Goal: Task Accomplishment & Management: Manage account settings

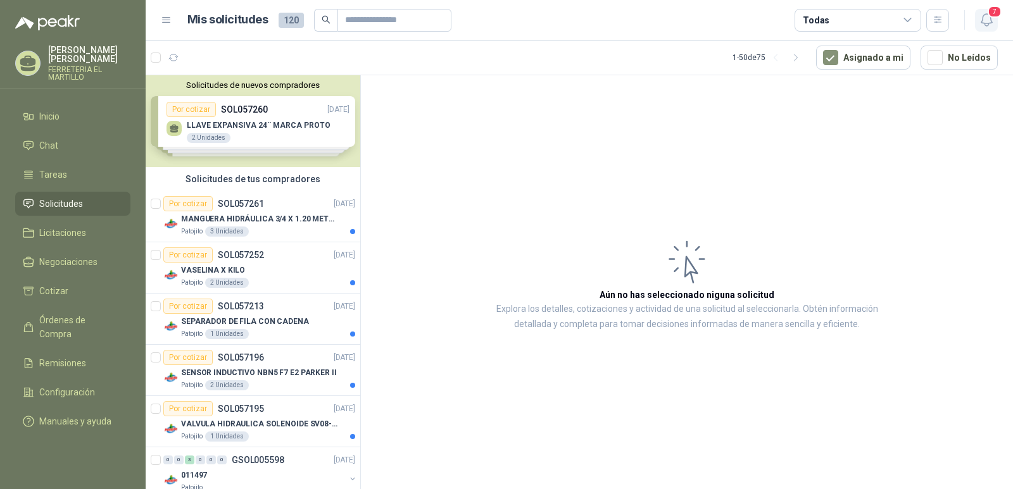
click at [990, 20] on icon "button" at bounding box center [987, 20] width 16 height 16
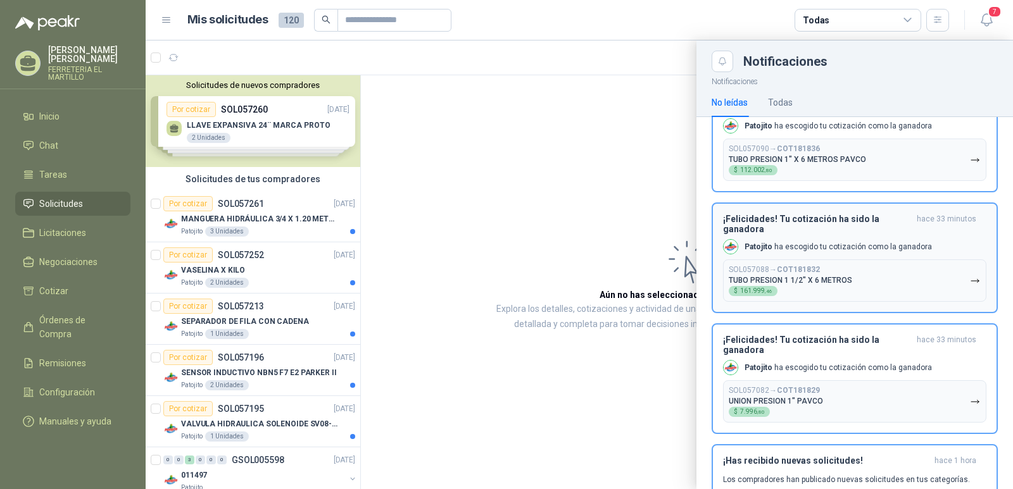
scroll to position [63, 0]
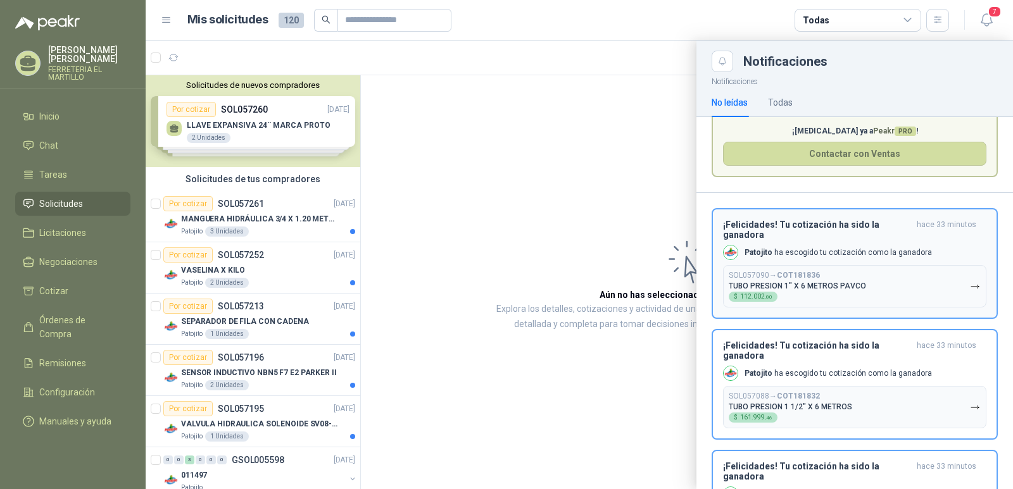
click at [874, 257] on p "Patojito ha escogido tu cotización como la ganadora" at bounding box center [838, 253] width 187 height 11
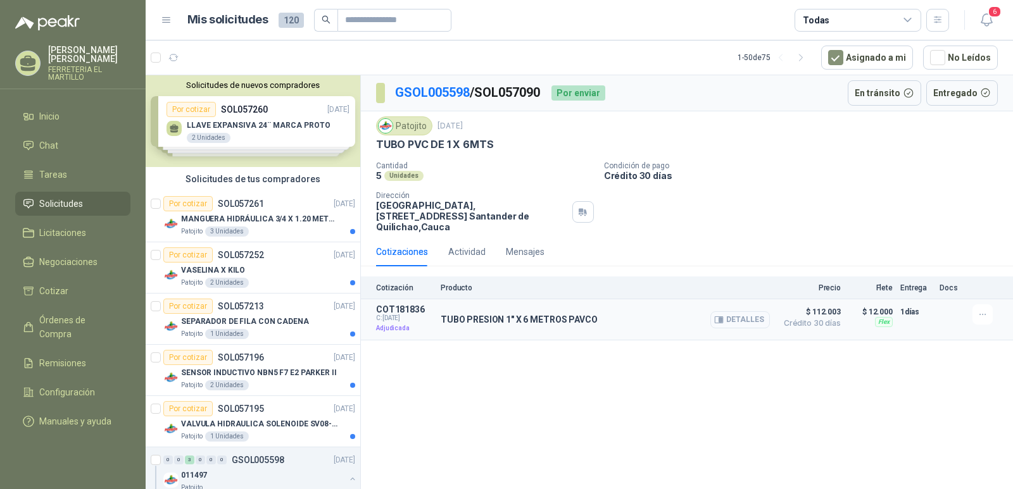
click at [743, 311] on button "Detalles" at bounding box center [740, 319] width 60 height 17
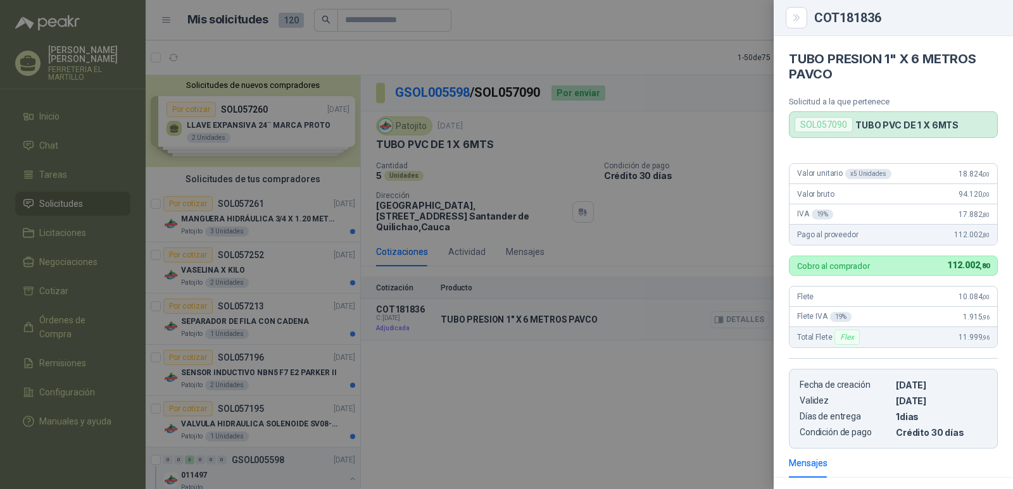
scroll to position [163, 0]
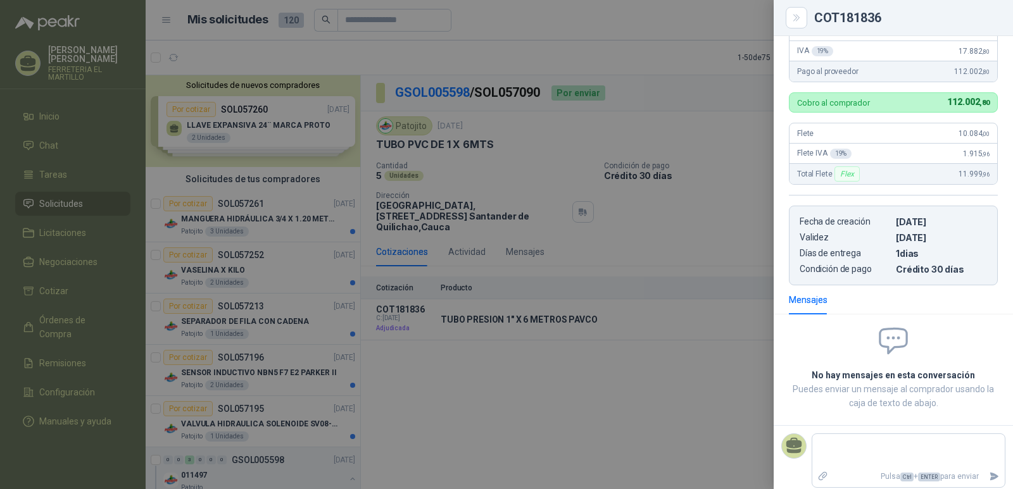
click at [635, 344] on div at bounding box center [506, 244] width 1013 height 489
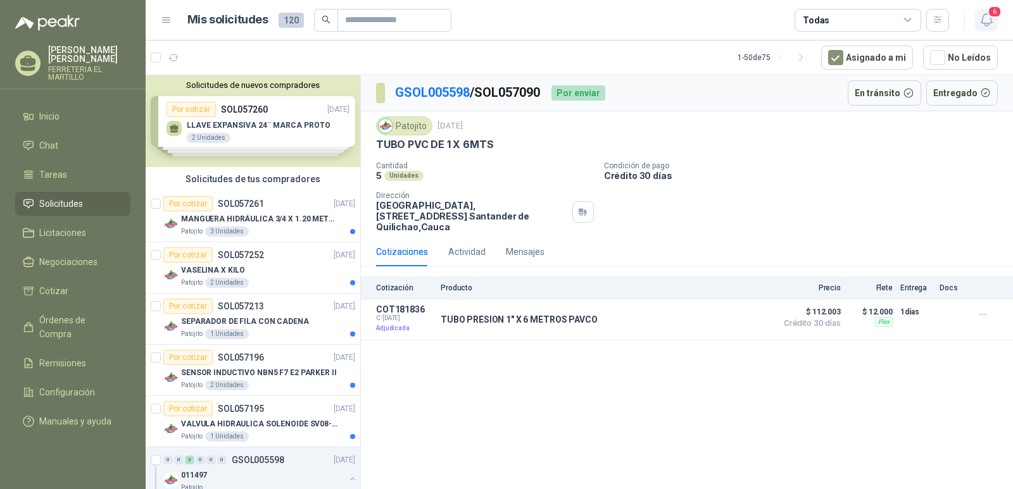
click at [984, 18] on icon "button" at bounding box center [987, 20] width 16 height 16
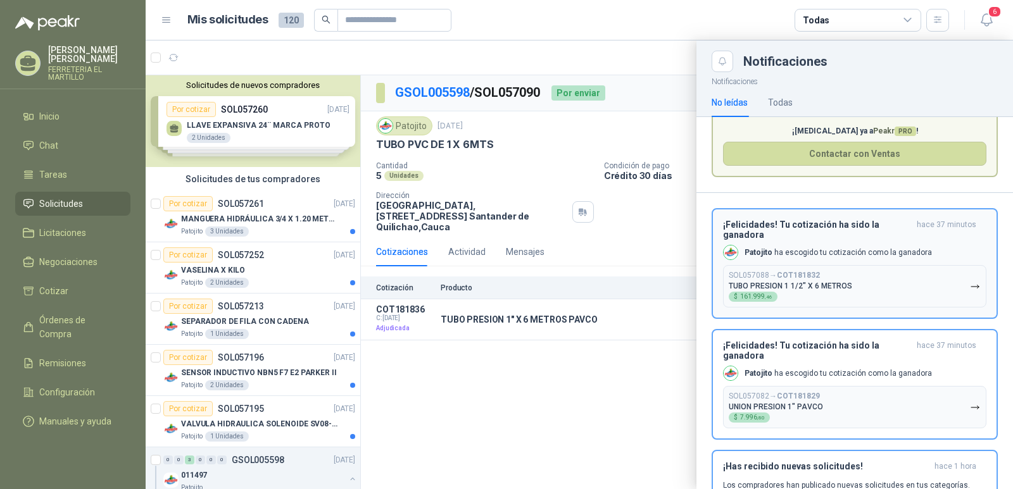
click at [801, 253] on p "Patojito ha escogido tu cotización como la ganadora" at bounding box center [838, 253] width 187 height 11
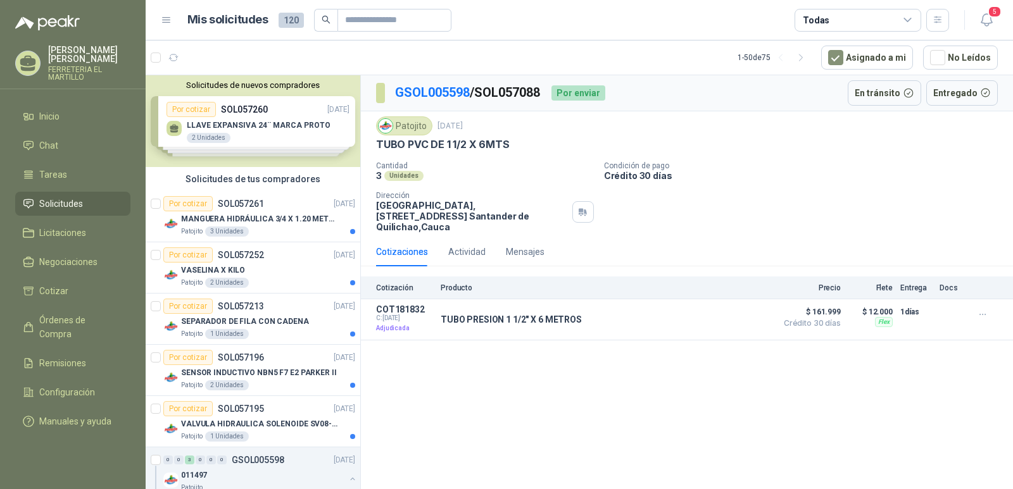
click at [1000, 22] on header "Mis solicitudes 120 Todas 5" at bounding box center [579, 20] width 867 height 41
click at [986, 20] on icon "button" at bounding box center [987, 20] width 16 height 16
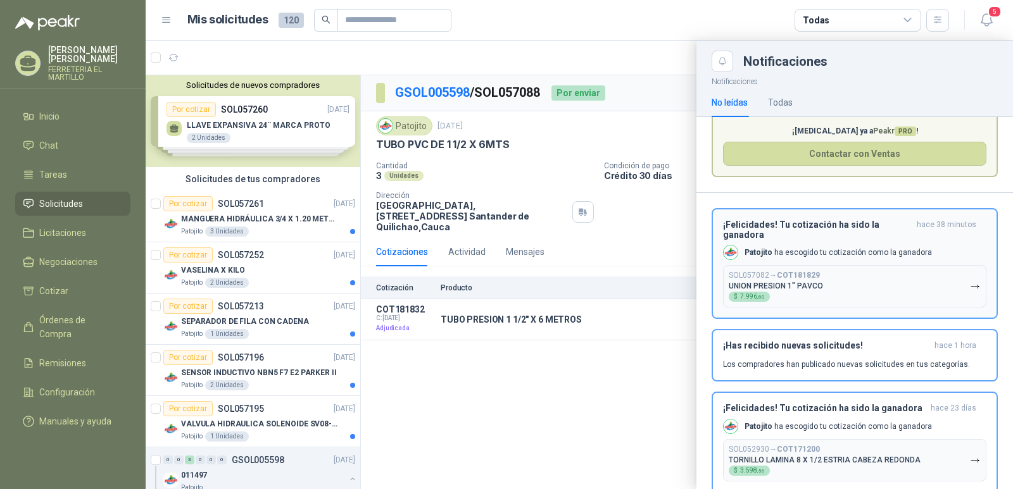
click at [867, 288] on button "SOL057082 → COT181829 UNION PRESION 1" PAVCO $ 7.996 ,80" at bounding box center [854, 286] width 263 height 42
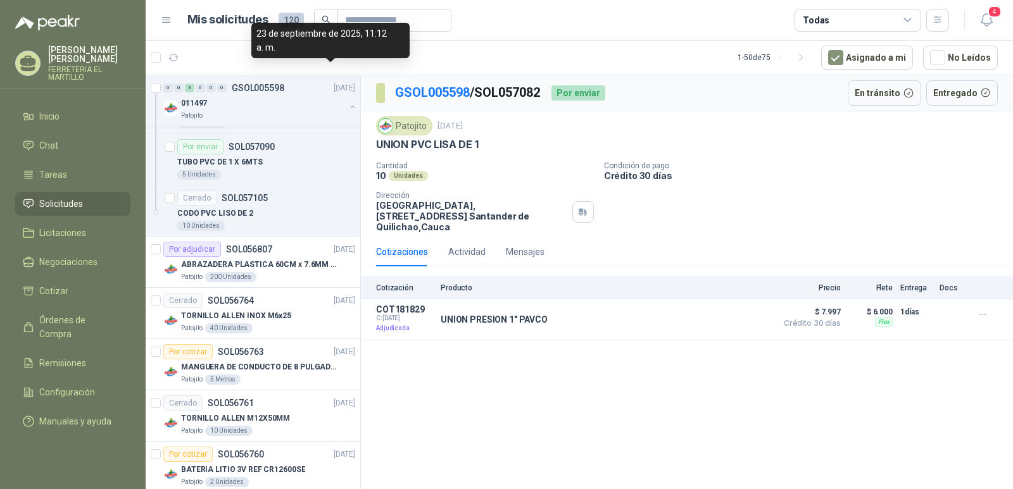
scroll to position [823, 0]
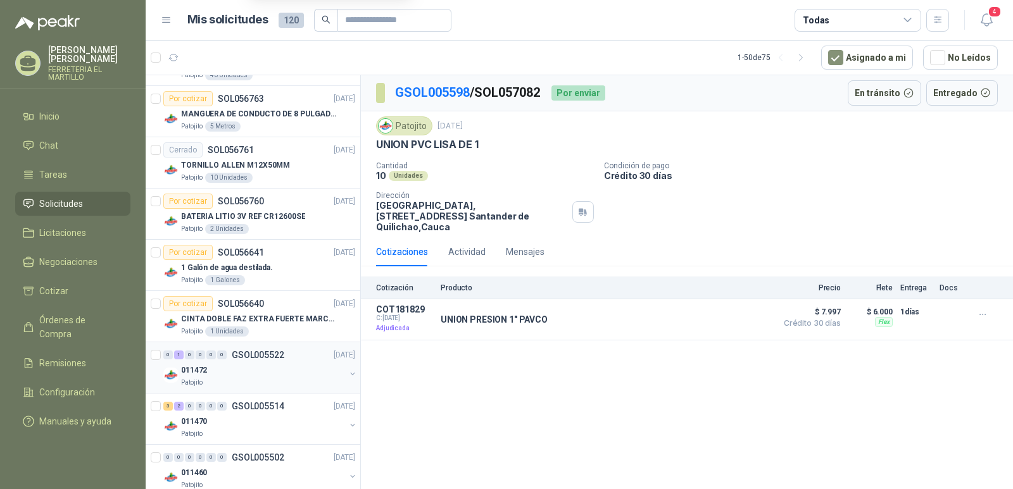
click at [229, 354] on div "0 1 0 0 0 0 GSOL005522" at bounding box center [223, 355] width 121 height 9
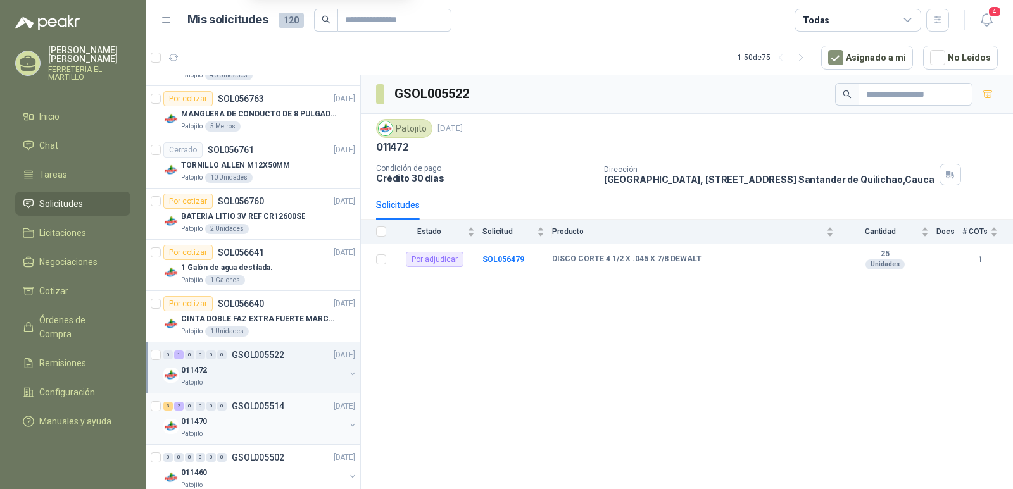
click at [237, 400] on div "3 2 0 0 0 0 GSOL005514 17/09/25" at bounding box center [260, 406] width 194 height 15
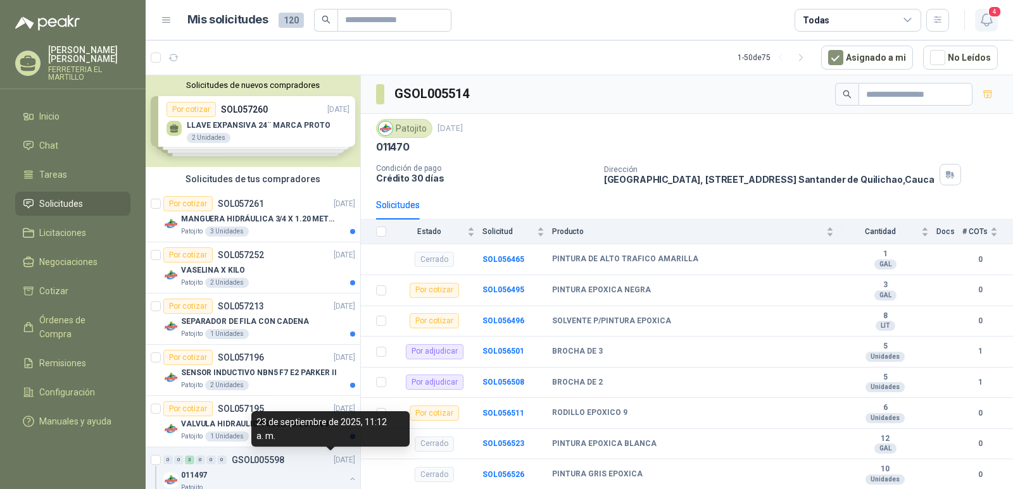
click at [983, 26] on icon "button" at bounding box center [987, 20] width 16 height 16
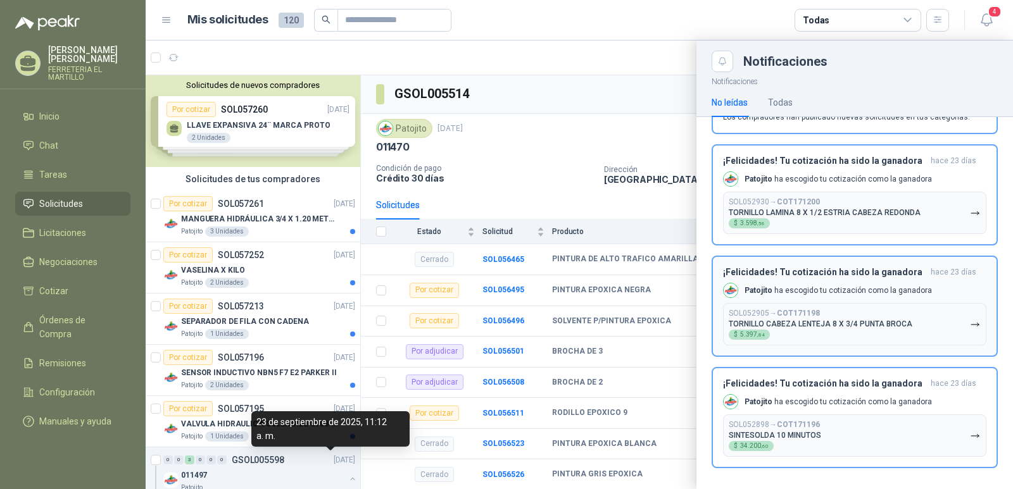
scroll to position [193, 0]
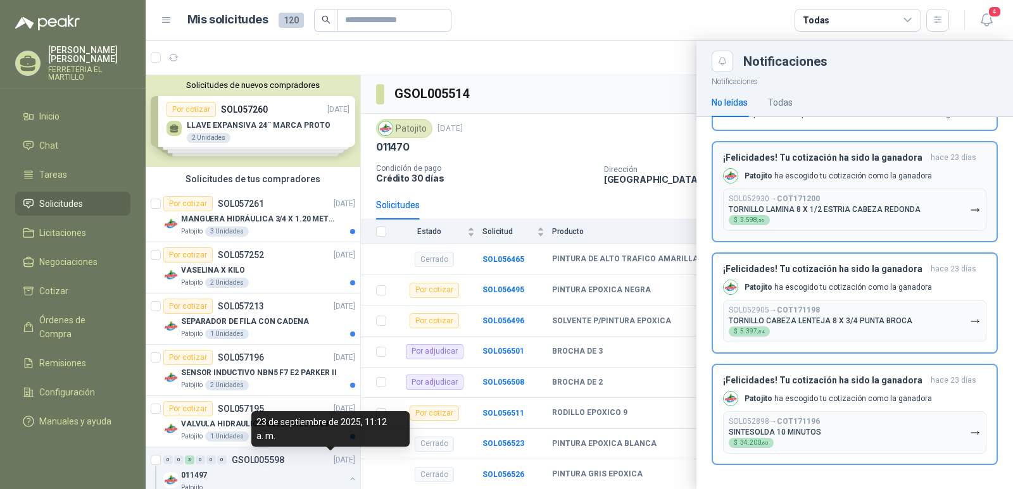
click at [857, 177] on p "Patojito ha escogido tu cotización como la ganadora" at bounding box center [838, 176] width 187 height 11
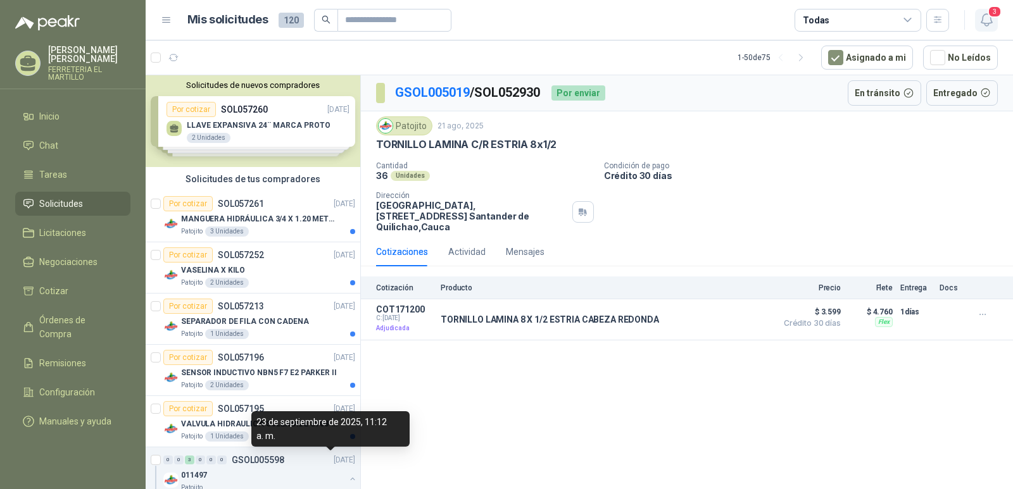
click at [980, 19] on icon "button" at bounding box center [987, 20] width 16 height 16
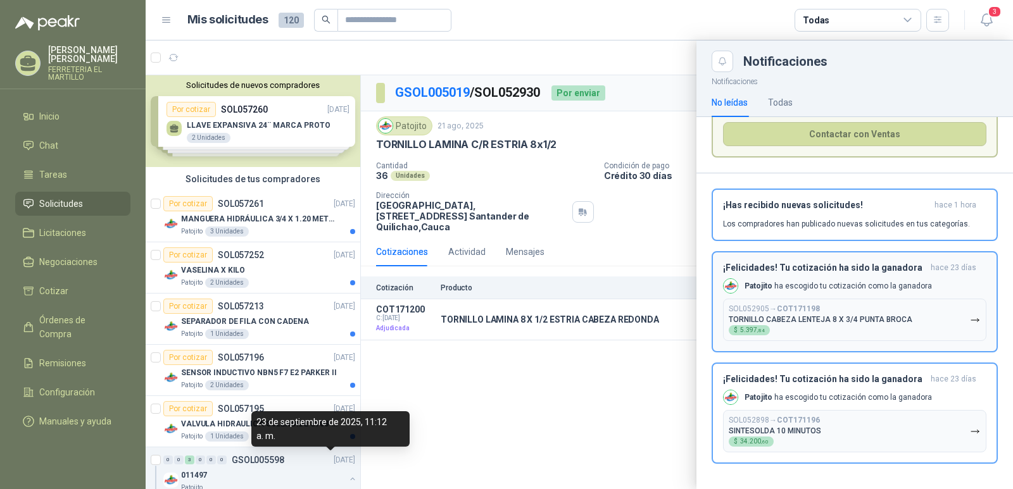
click at [838, 293] on div "Patojito ha escogido tu cotización como la ganadora" at bounding box center [827, 286] width 209 height 15
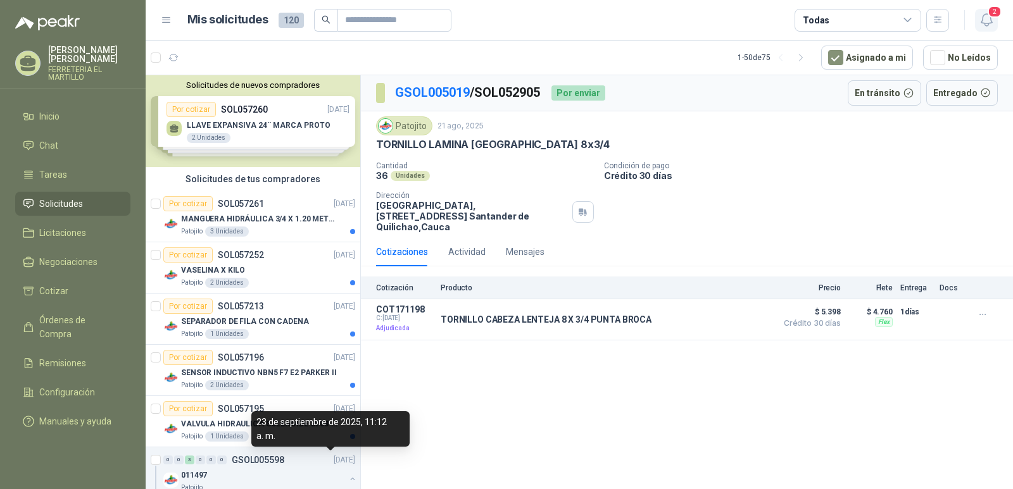
click at [991, 16] on span "2" at bounding box center [995, 12] width 14 height 12
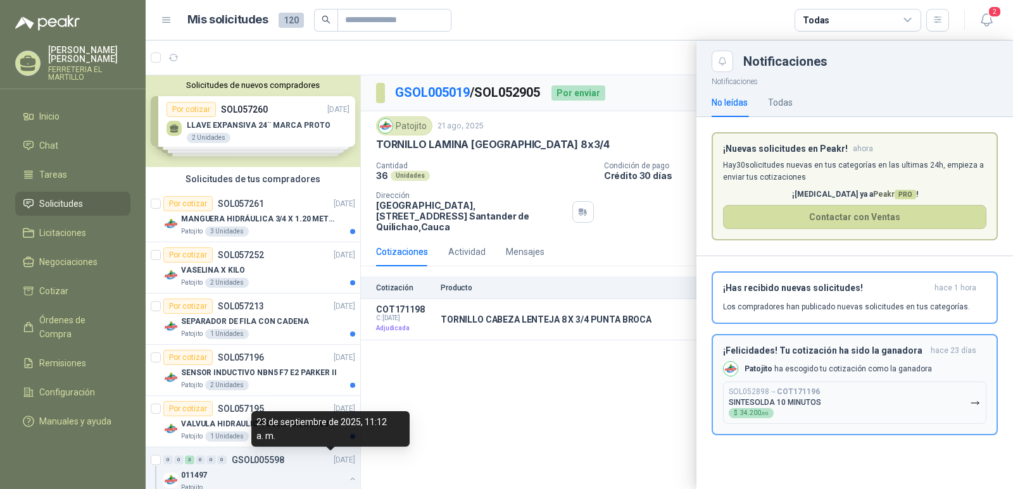
click at [894, 356] on h3 "¡Felicidades! Tu cotización ha sido la ganadora" at bounding box center [824, 351] width 203 height 11
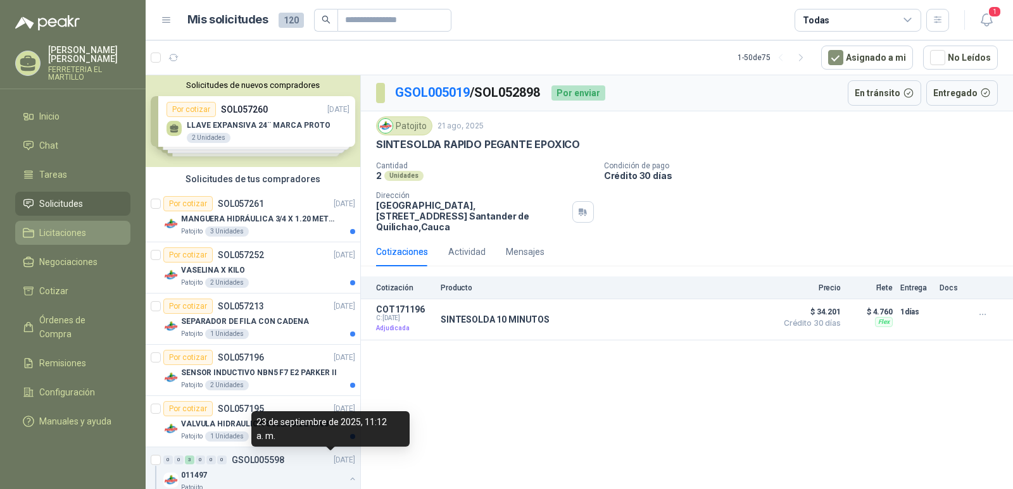
click at [56, 231] on span "Licitaciones" at bounding box center [62, 233] width 47 height 14
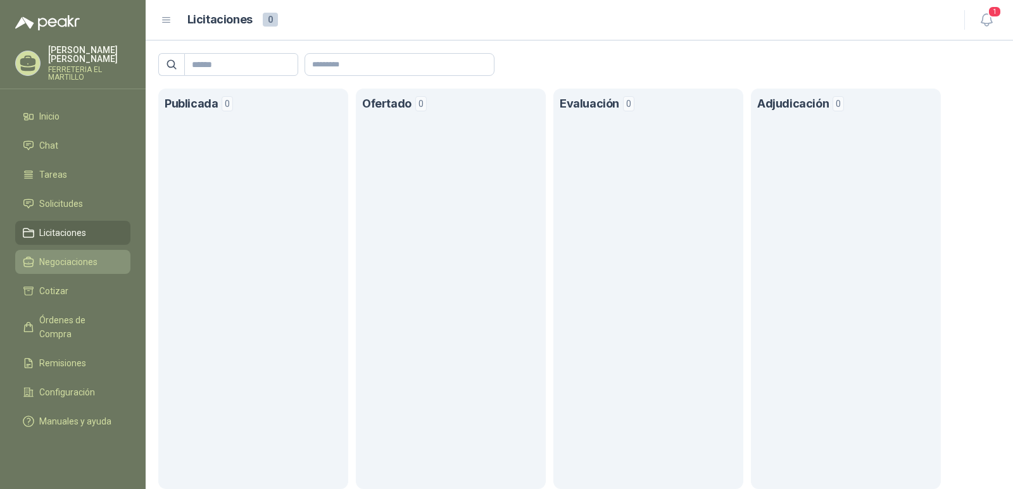
click at [73, 265] on span "Negociaciones" at bounding box center [68, 262] width 58 height 14
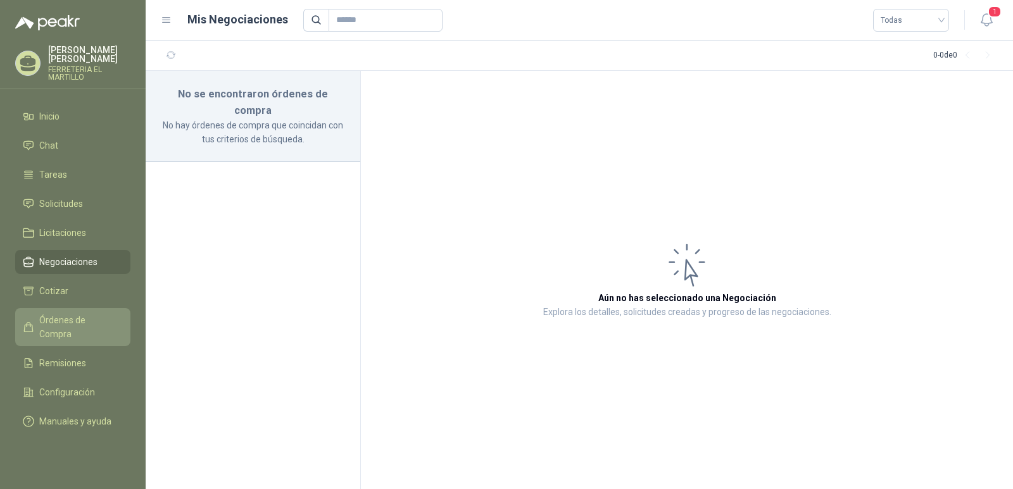
click at [72, 321] on span "Órdenes de Compra" at bounding box center [78, 327] width 79 height 28
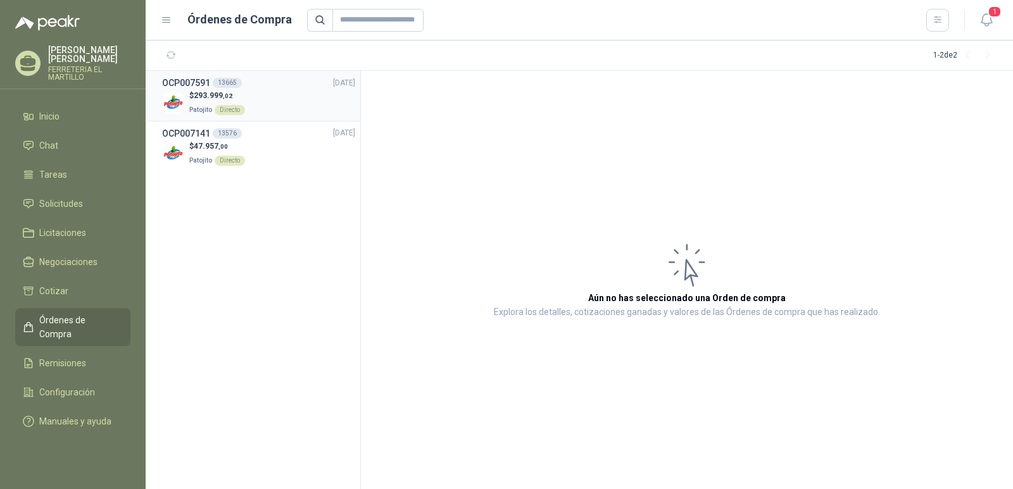
click at [246, 87] on div "OCP007591 13665 25/09/25" at bounding box center [258, 83] width 193 height 14
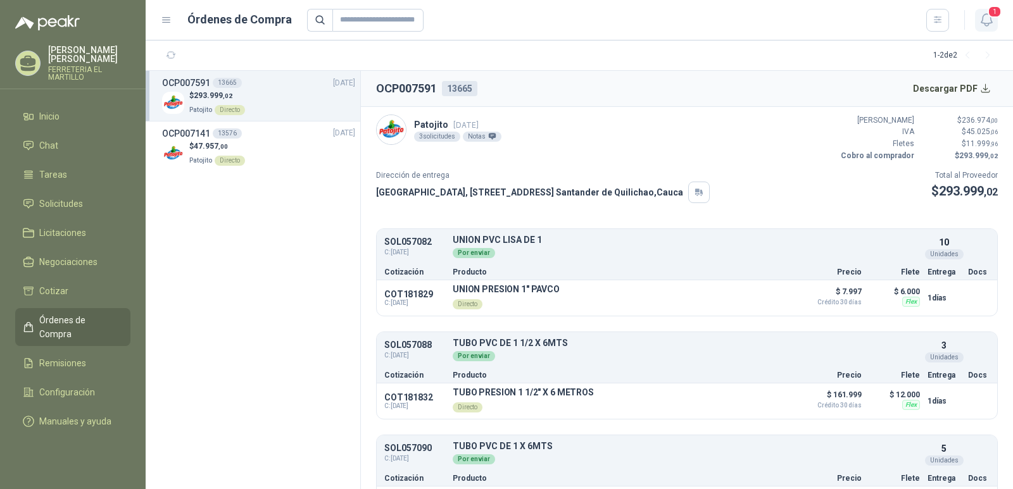
click at [994, 24] on icon "button" at bounding box center [987, 20] width 16 height 16
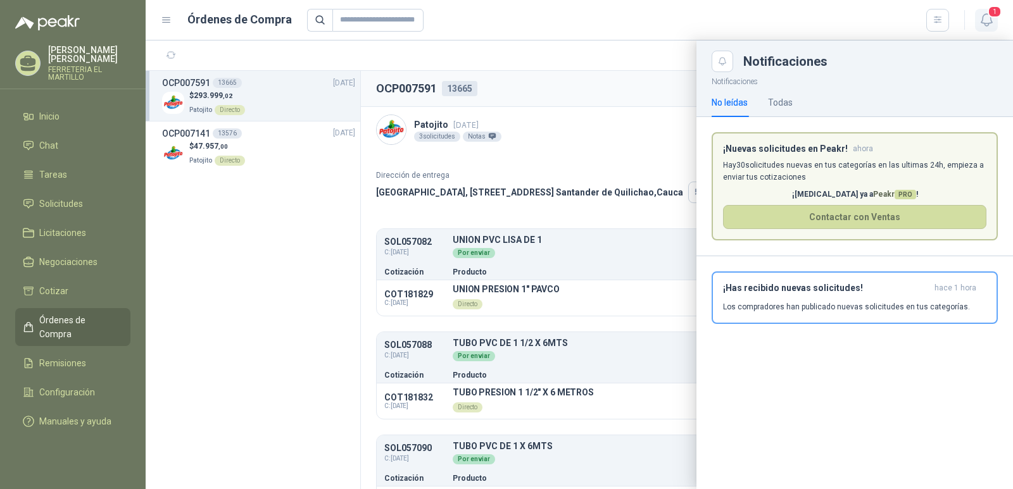
click at [994, 24] on icon "button" at bounding box center [987, 20] width 16 height 16
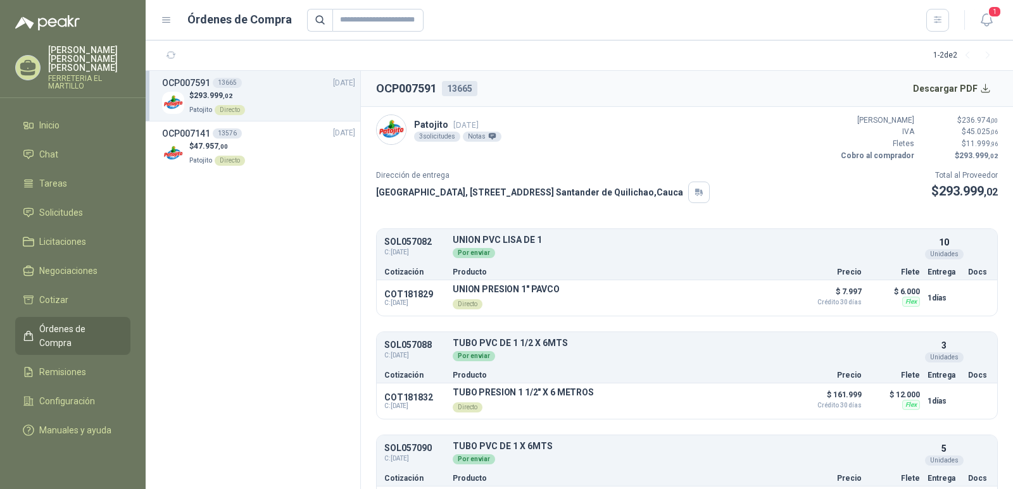
scroll to position [42, 0]
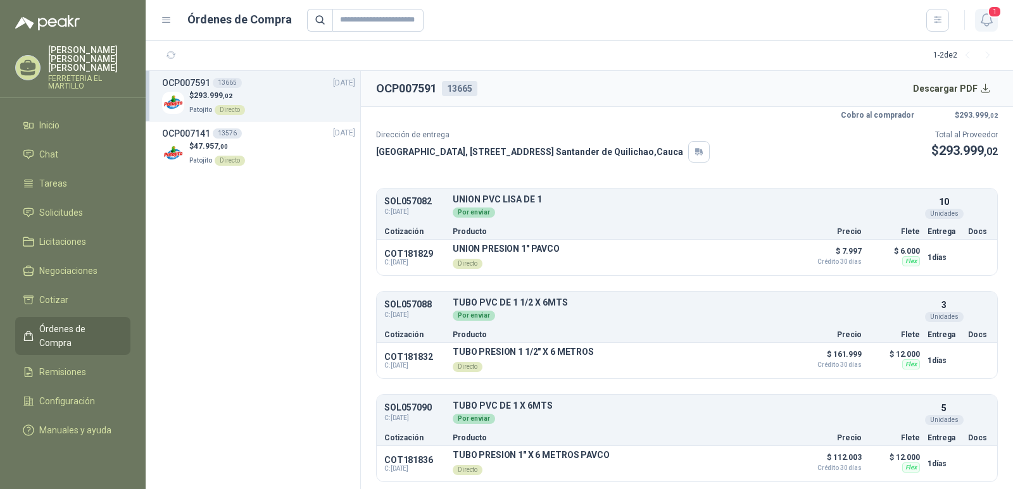
click at [981, 14] on icon "button" at bounding box center [987, 20] width 16 height 16
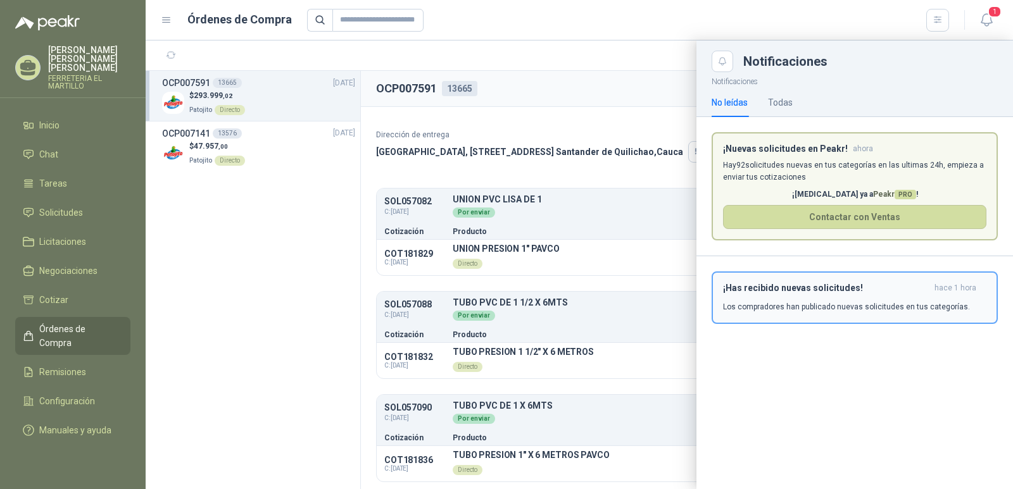
click at [907, 313] on p "Los compradores han publicado nuevas solicitudes en tus categorías." at bounding box center [846, 306] width 247 height 11
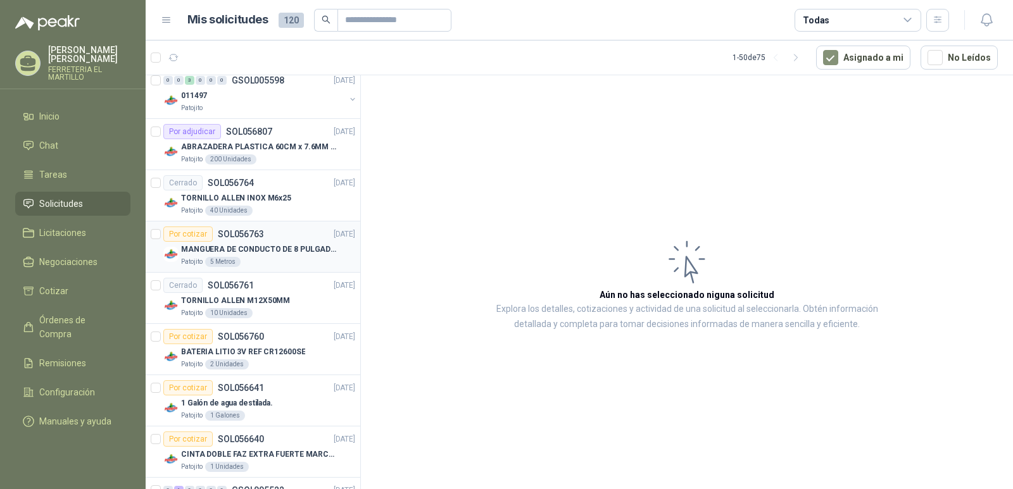
scroll to position [253, 0]
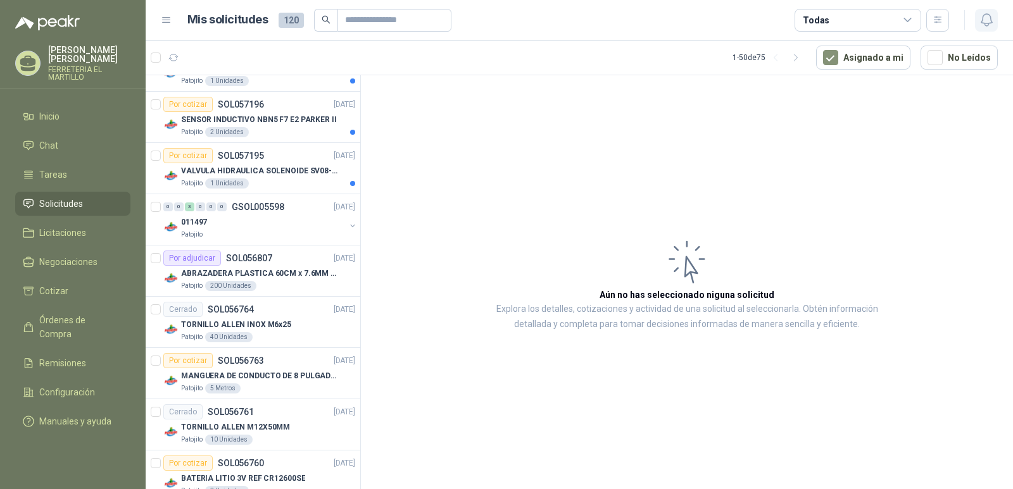
click at [986, 20] on icon "button" at bounding box center [987, 20] width 16 height 16
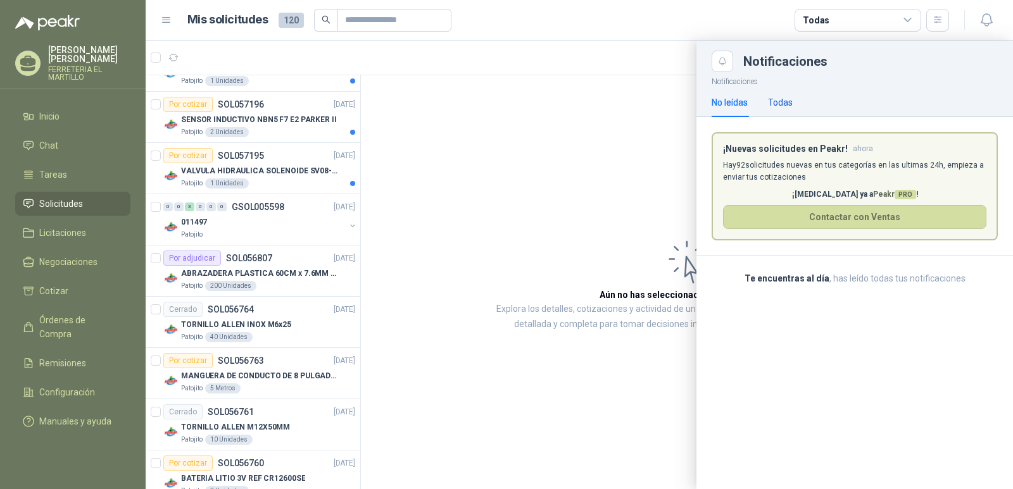
click at [783, 96] on div "Todas" at bounding box center [780, 103] width 25 height 14
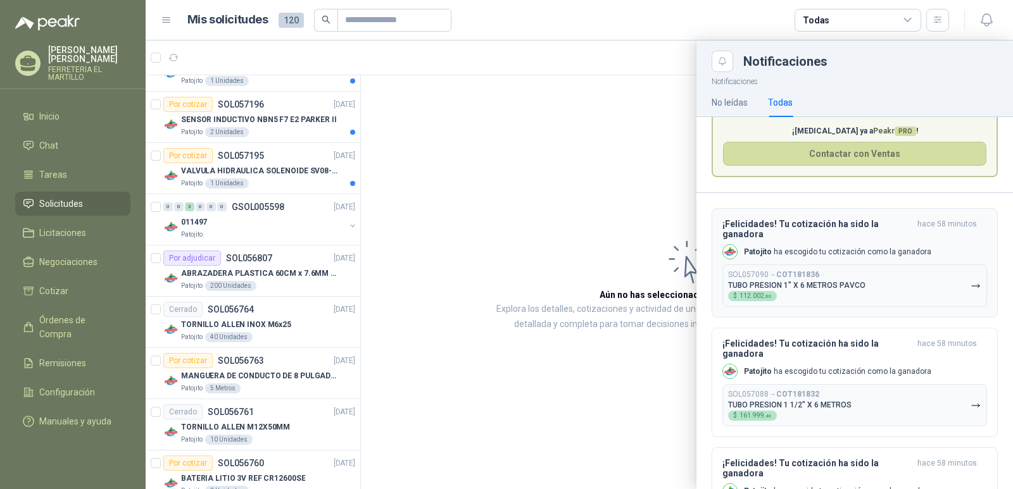
scroll to position [127, 0]
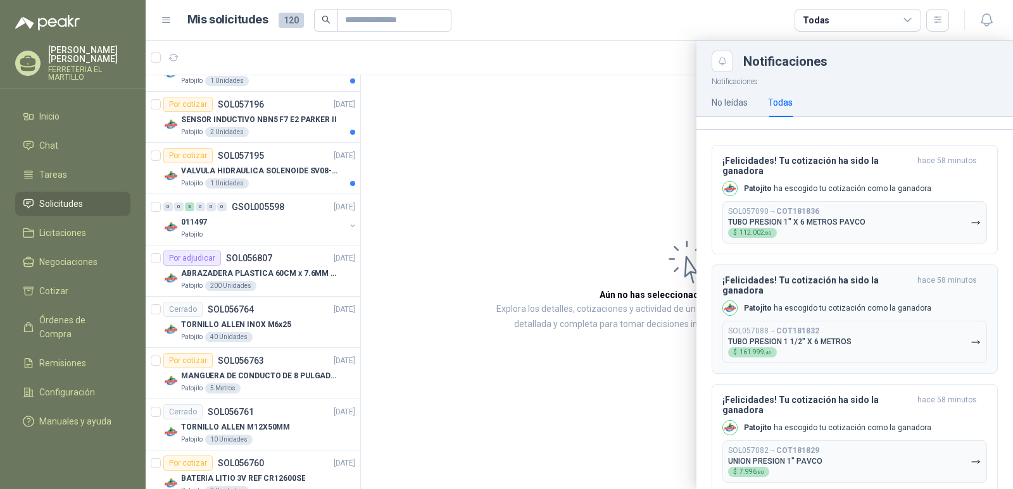
click at [886, 344] on button "SOL057088 → COT181832 TUBO PRESION 1 1/2" X 6 METROS $ 161.999 ,46" at bounding box center [854, 342] width 265 height 42
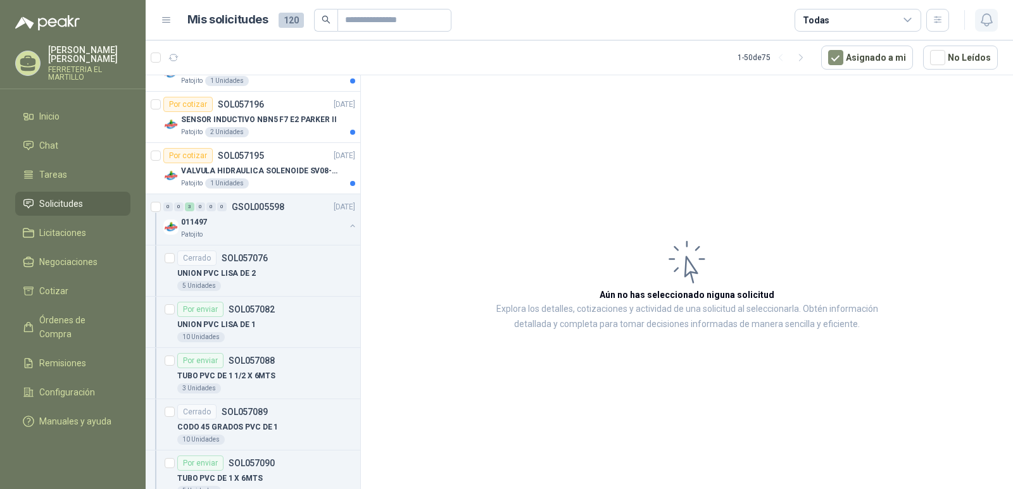
click at [985, 24] on icon "button" at bounding box center [987, 20] width 16 height 16
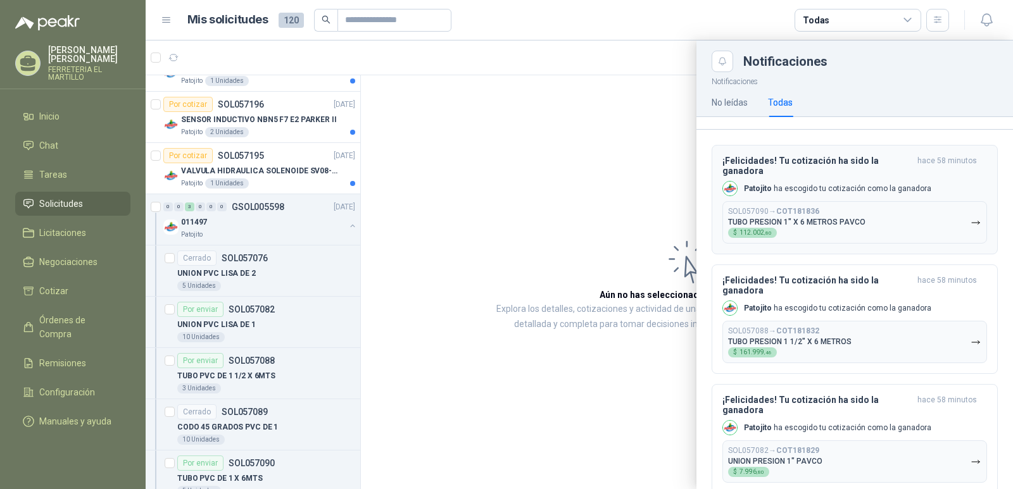
click at [813, 224] on p "TUBO PRESION 1" X 6 METROS PAVCO" at bounding box center [796, 222] width 137 height 9
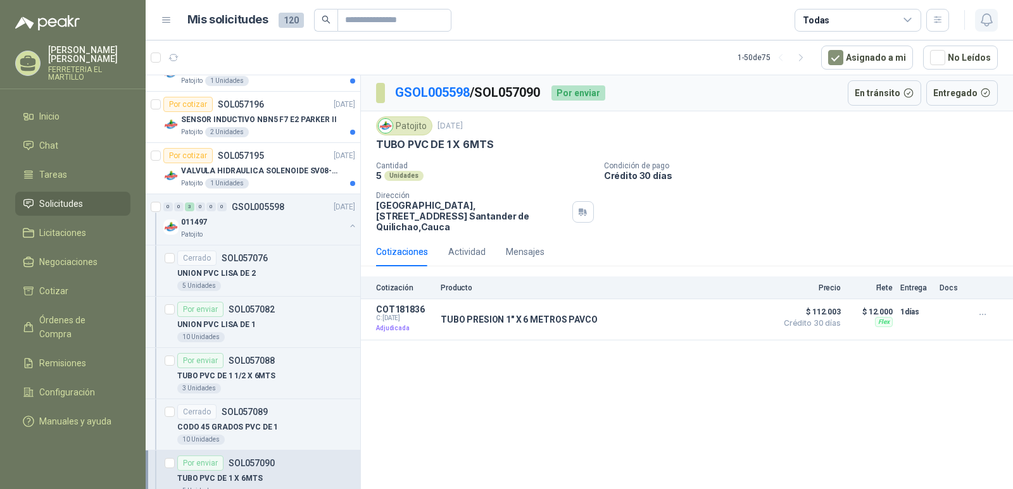
click at [976, 19] on button "button" at bounding box center [986, 20] width 23 height 23
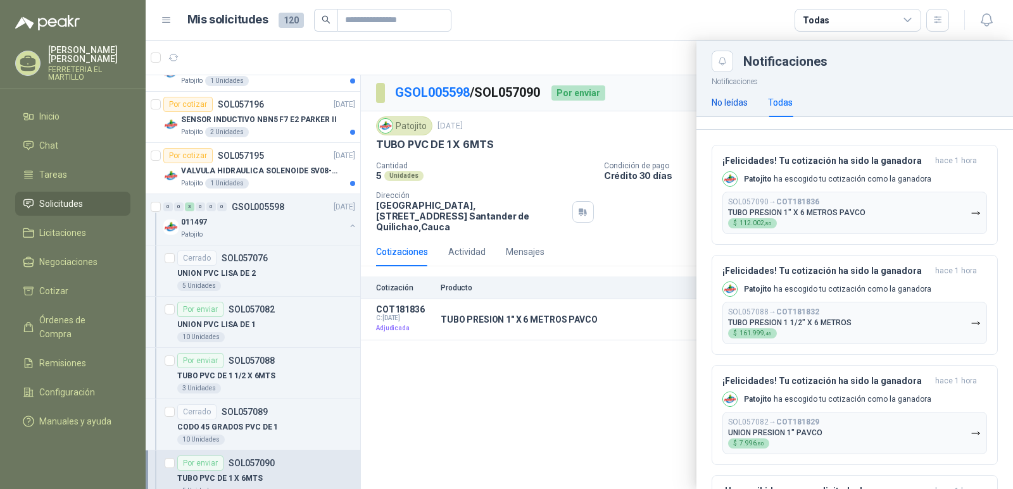
click at [723, 101] on div "No leídas" at bounding box center [730, 103] width 36 height 14
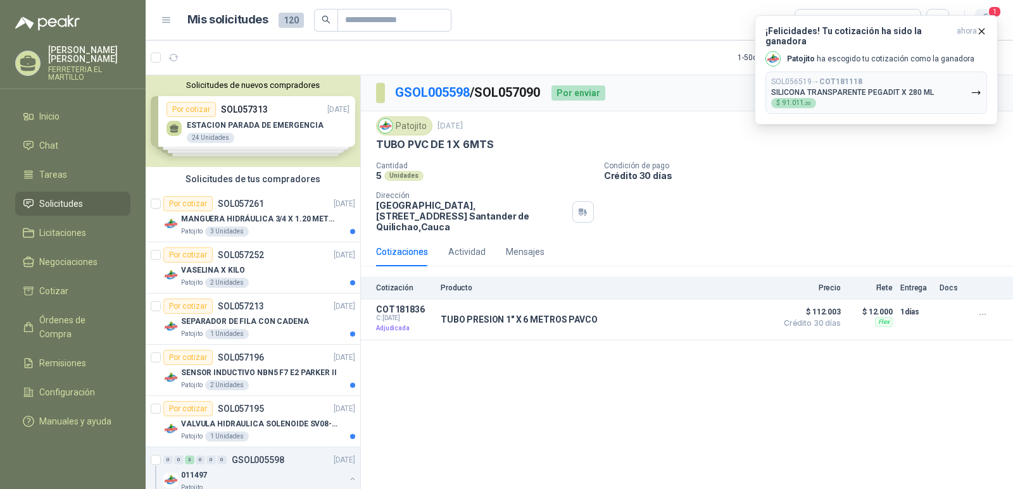
click at [991, 13] on span "1" at bounding box center [995, 12] width 14 height 12
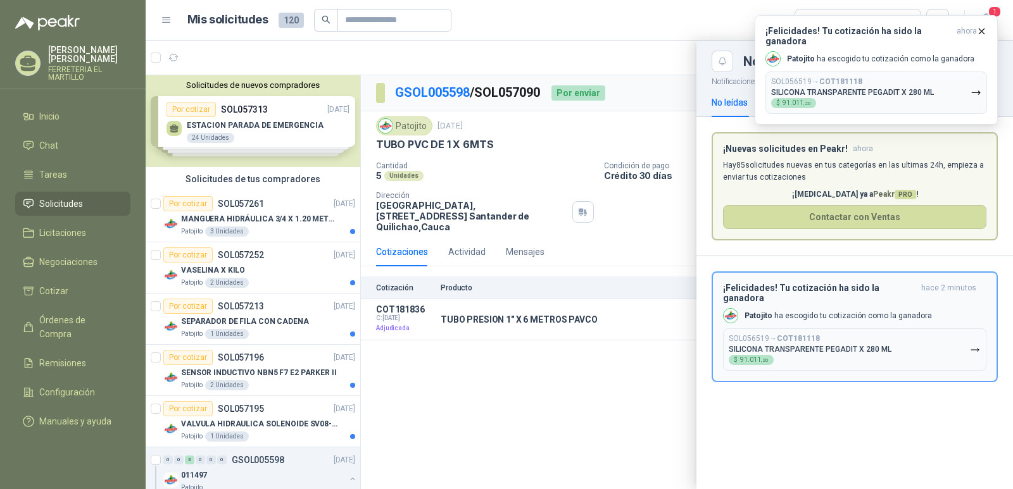
click at [905, 296] on div "¡Felicidades! Tu cotización ha sido la ganadora hace 2 minutos Patojito ha esco…" at bounding box center [854, 327] width 263 height 88
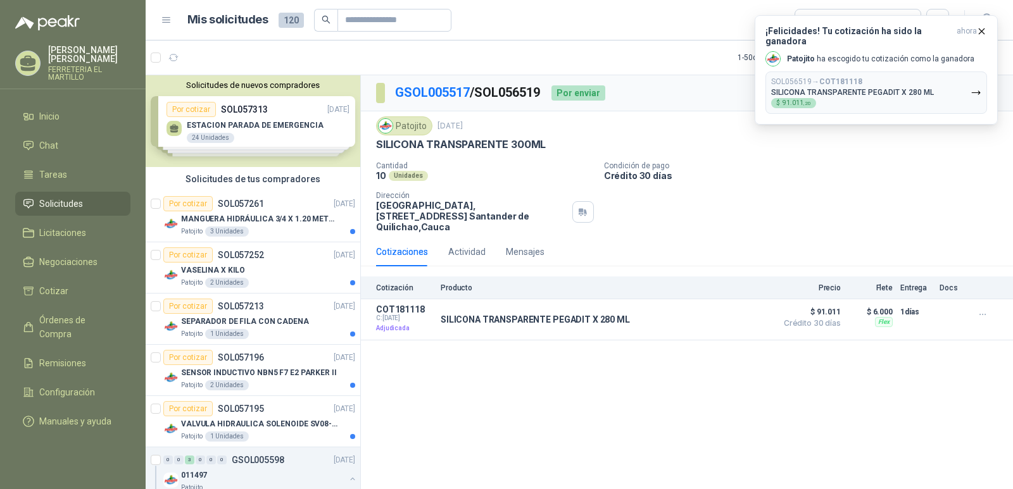
click at [974, 186] on div "Cantidad 10 Unidades Condición de pago Crédito 30 días Dirección Parque Industr…" at bounding box center [687, 196] width 622 height 71
click at [983, 31] on icon "button" at bounding box center [981, 31] width 11 height 11
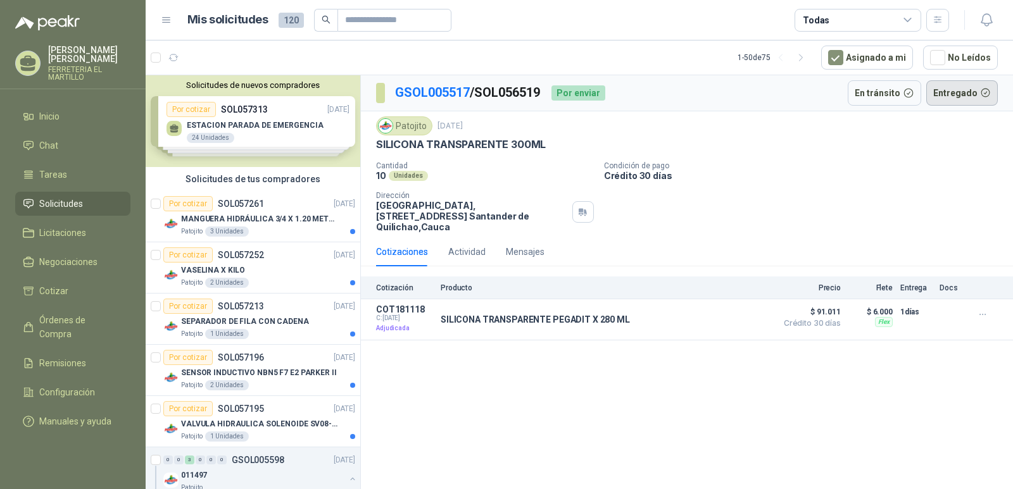
click at [966, 94] on button "Entregado" at bounding box center [962, 92] width 72 height 25
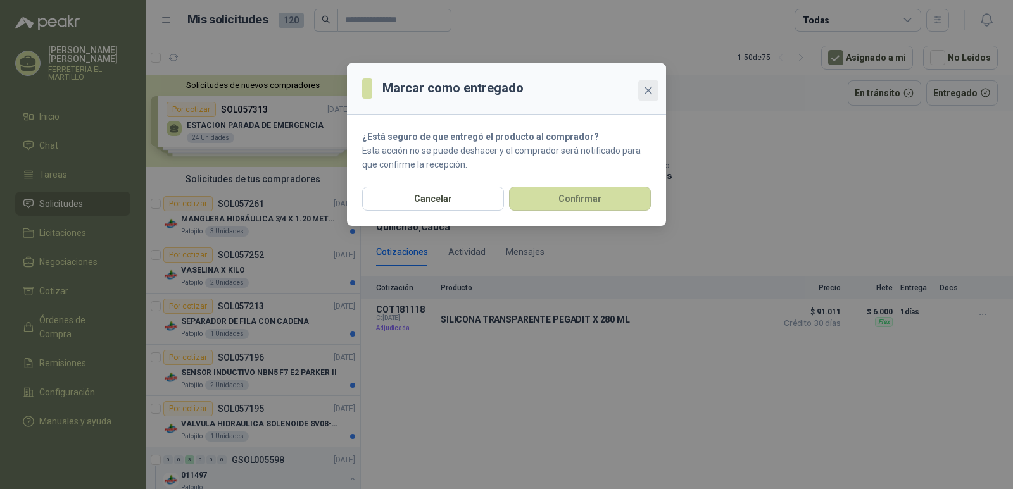
click at [641, 91] on span "Close" at bounding box center [648, 90] width 20 height 10
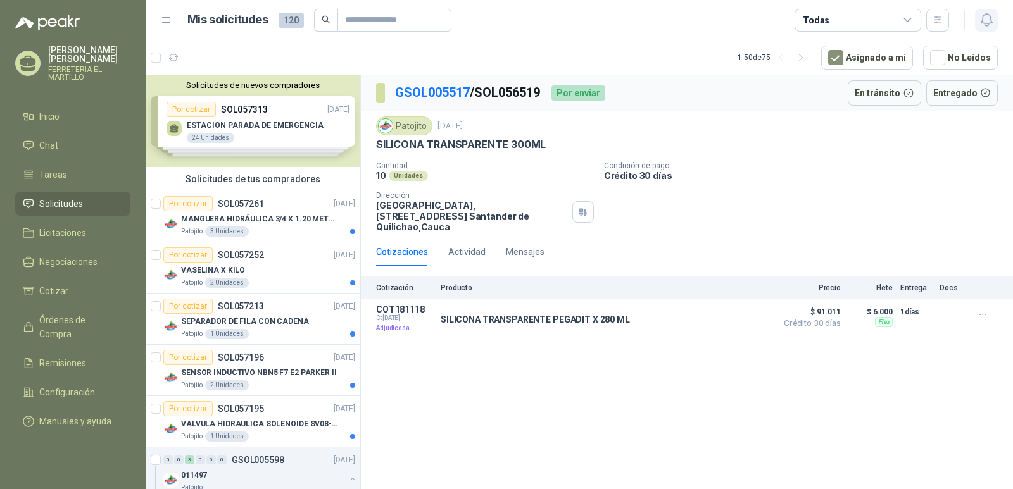
click at [981, 11] on button "button" at bounding box center [986, 20] width 23 height 23
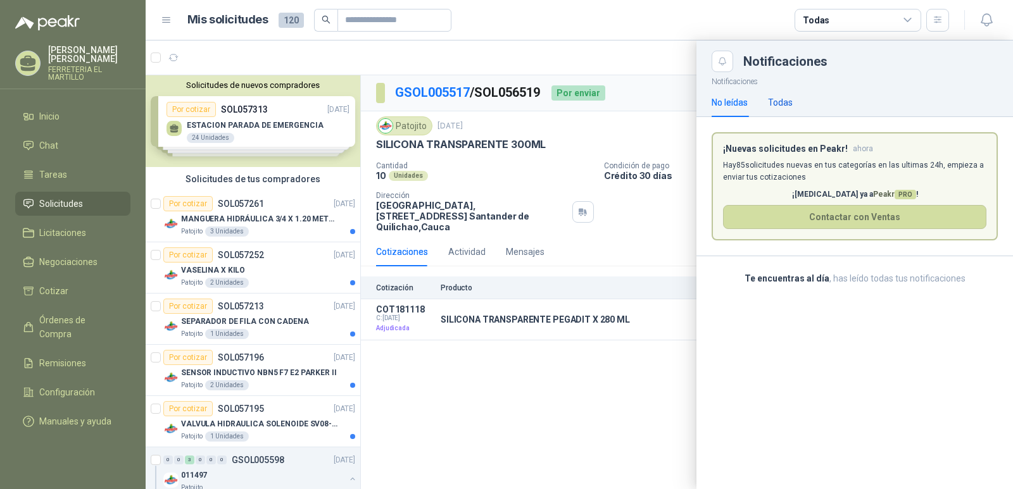
click at [772, 99] on div "Todas" at bounding box center [780, 103] width 25 height 14
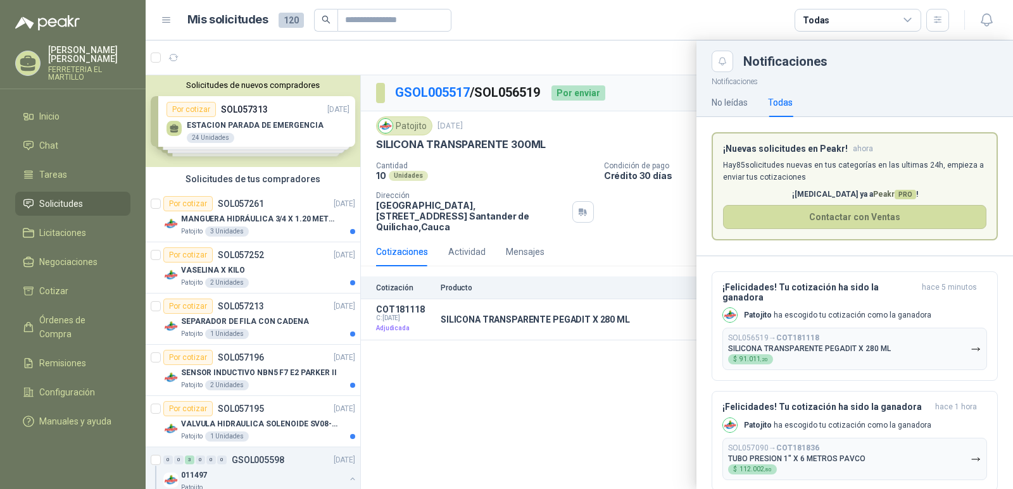
scroll to position [127, 0]
